Goal: Transaction & Acquisition: Download file/media

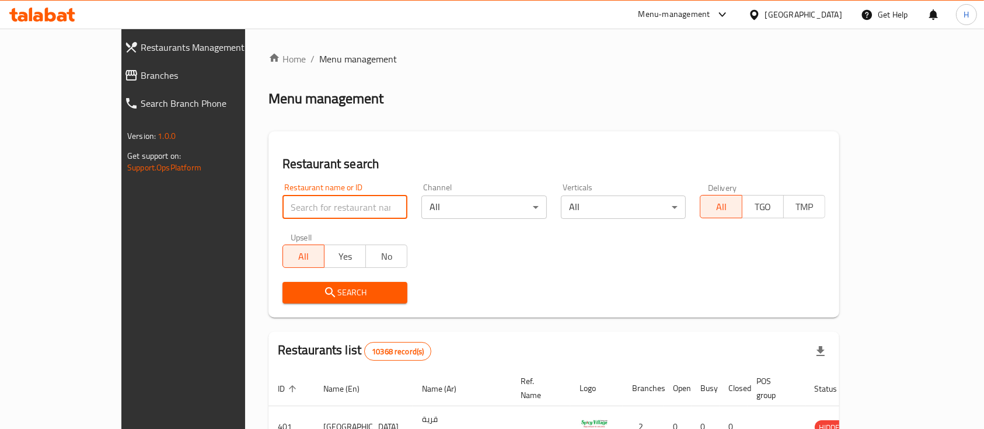
click at [283, 213] on input "search" at bounding box center [346, 207] width 126 height 23
type input "dosteen"
click button "Search" at bounding box center [346, 293] width 126 height 22
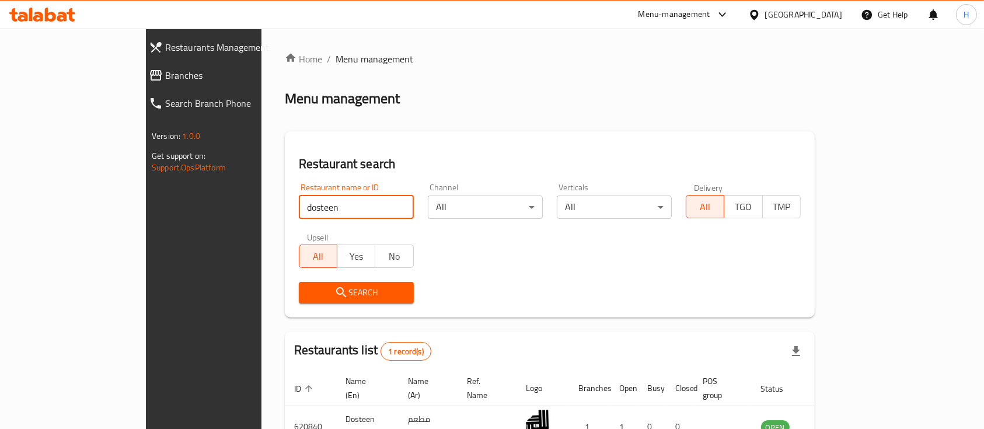
scroll to position [68, 0]
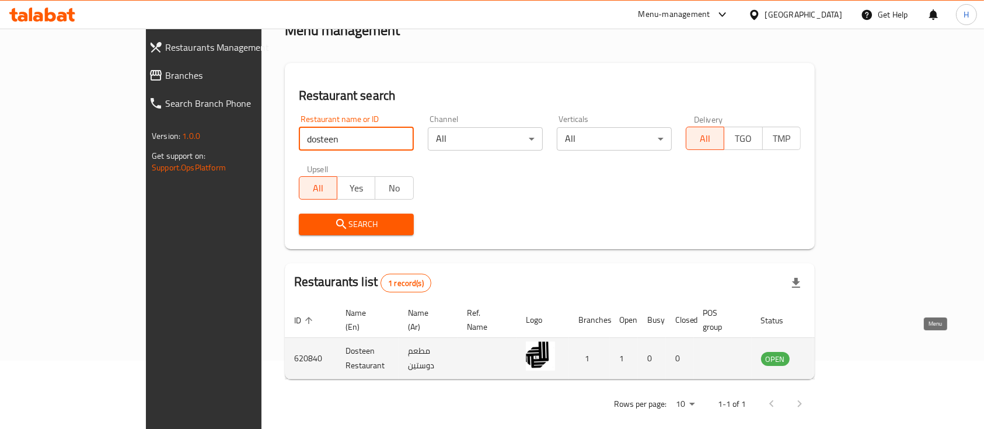
click at [837, 351] on icon "enhanced table" at bounding box center [830, 358] width 14 height 14
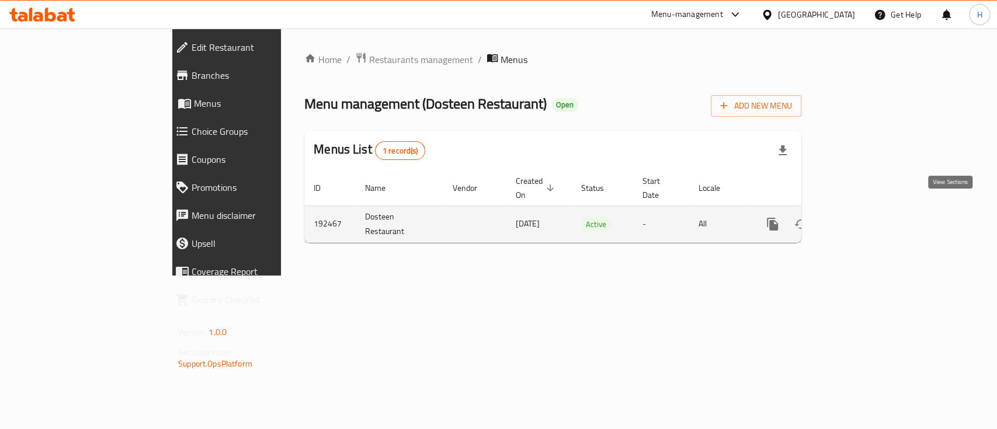
click at [864, 217] on icon "enhanced table" at bounding box center [857, 224] width 14 height 14
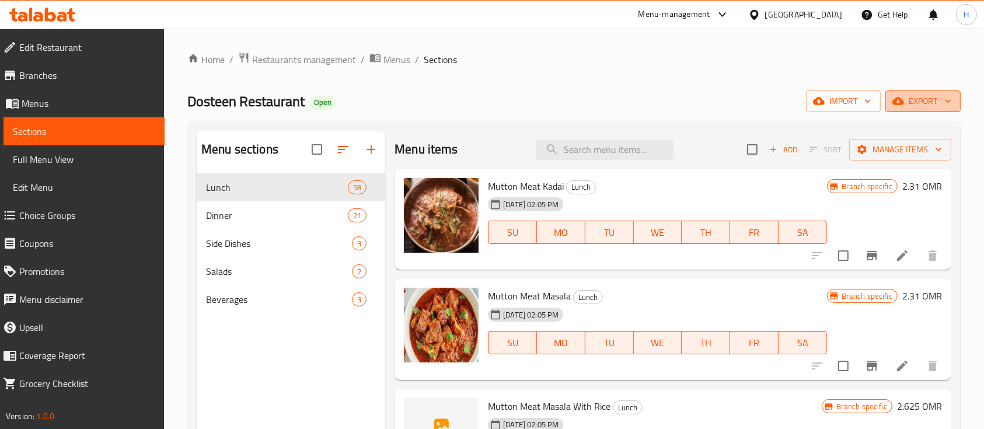
click at [925, 103] on span "export" at bounding box center [923, 101] width 57 height 15
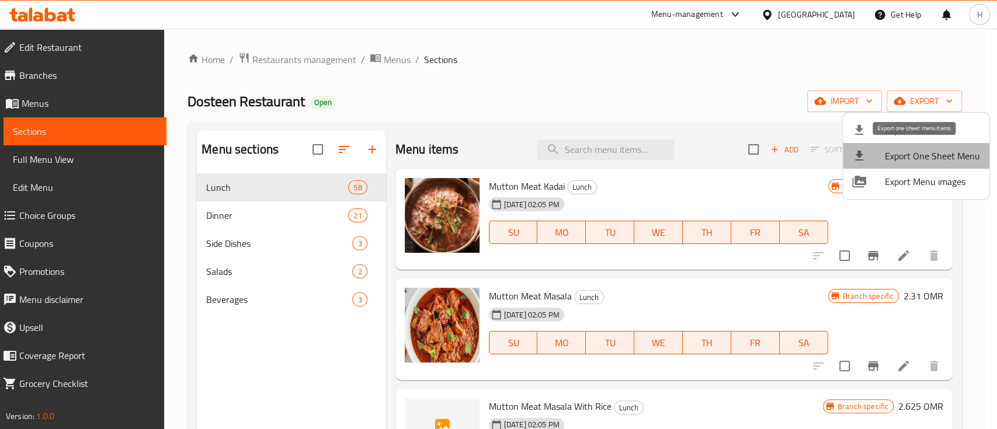
click at [934, 155] on span "Export One Sheet Menu" at bounding box center [932, 156] width 95 height 14
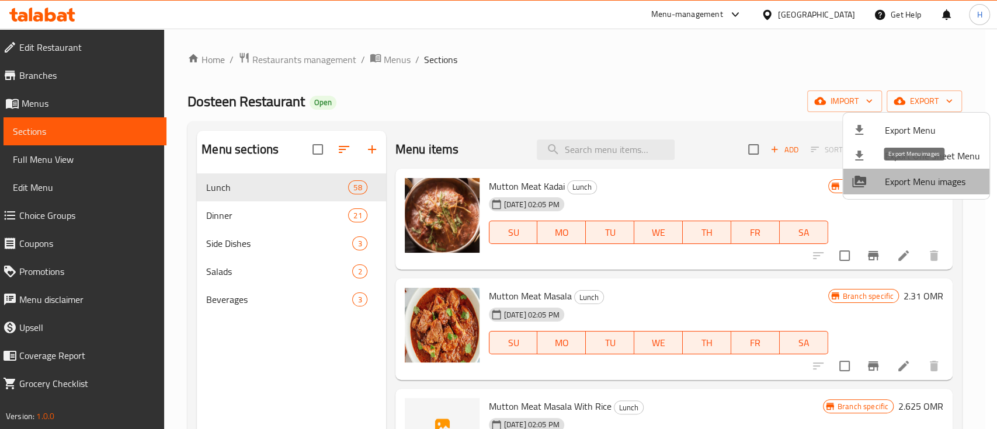
click at [937, 177] on span "Export Menu images" at bounding box center [932, 182] width 95 height 14
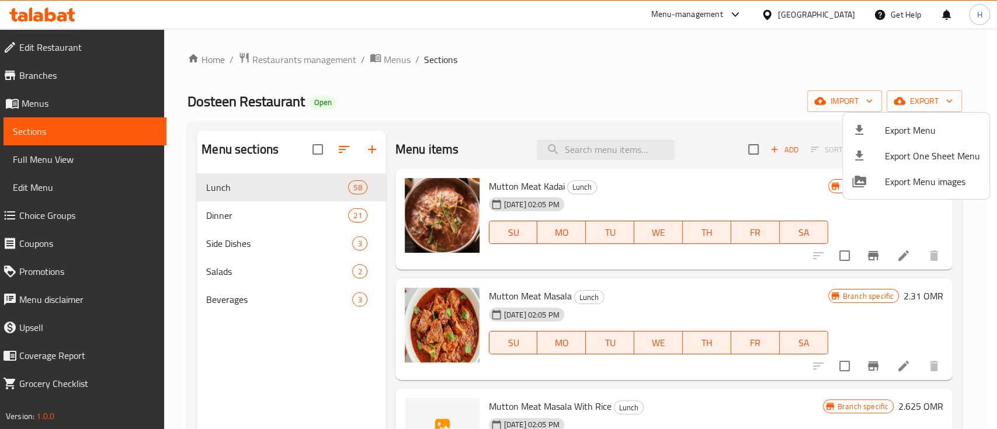
click at [291, 61] on div at bounding box center [498, 214] width 997 height 429
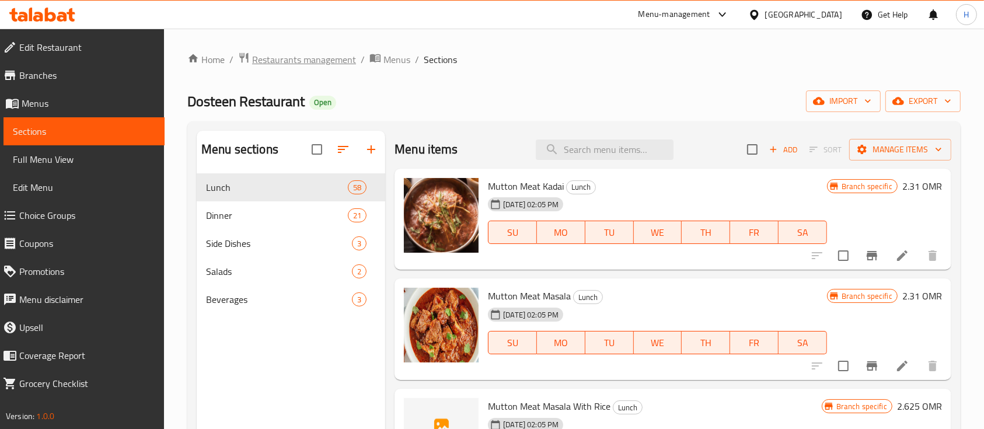
click at [291, 61] on span "Restaurants management" at bounding box center [304, 60] width 104 height 14
